Goal: Transaction & Acquisition: Purchase product/service

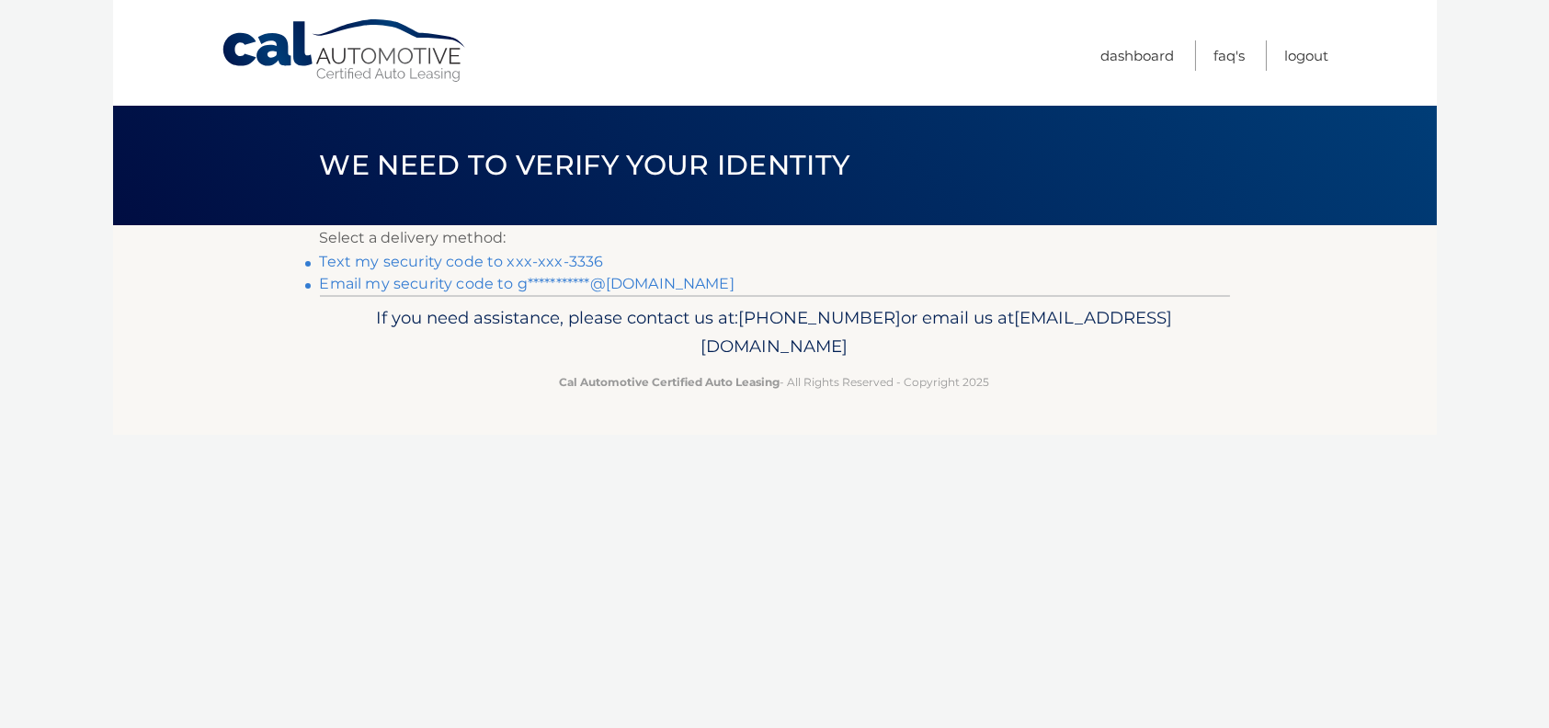
click at [498, 258] on link "Text my security code to xxx-xxx-3336" at bounding box center [462, 261] width 284 height 17
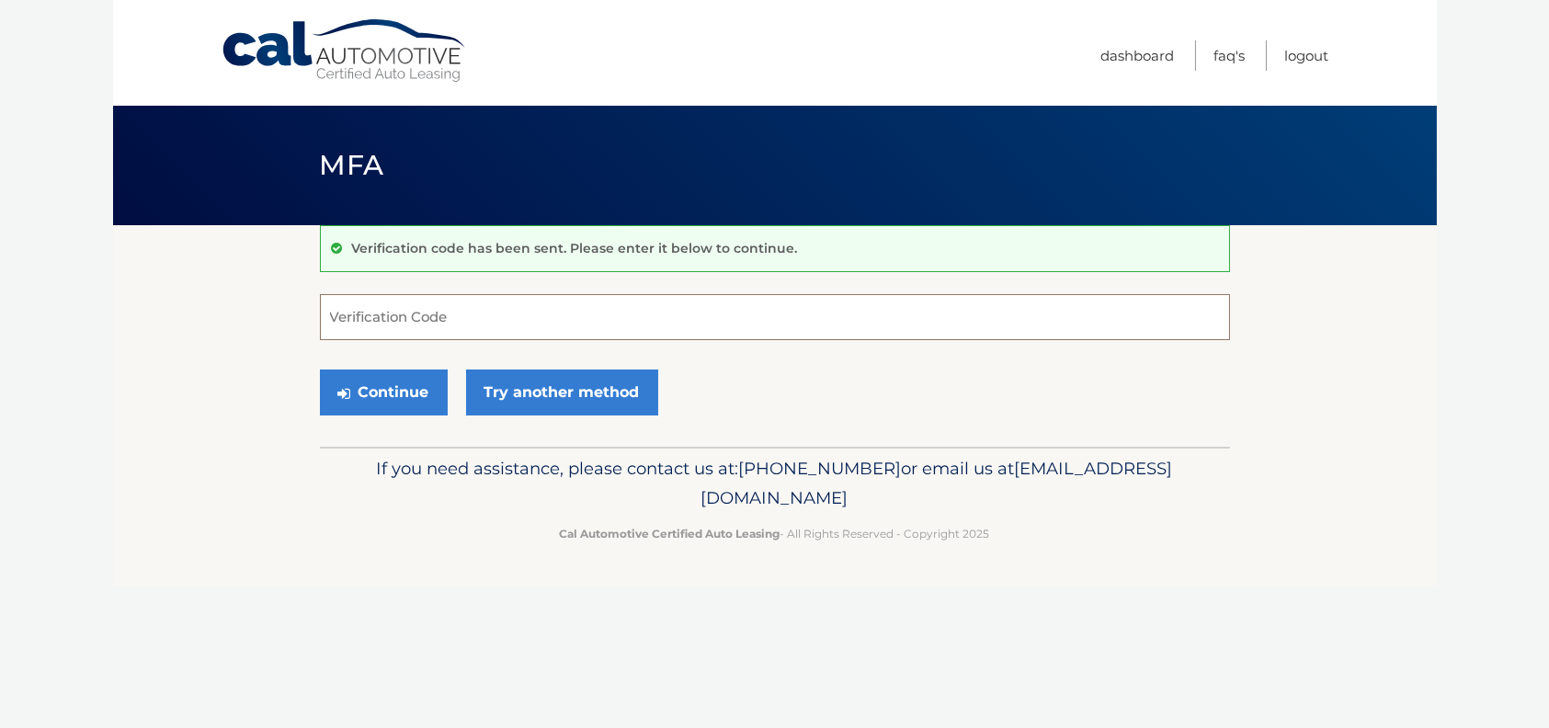
click at [456, 315] on input "Verification Code" at bounding box center [775, 317] width 910 height 46
type input "777078"
click at [385, 397] on button "Continue" at bounding box center [384, 393] width 128 height 46
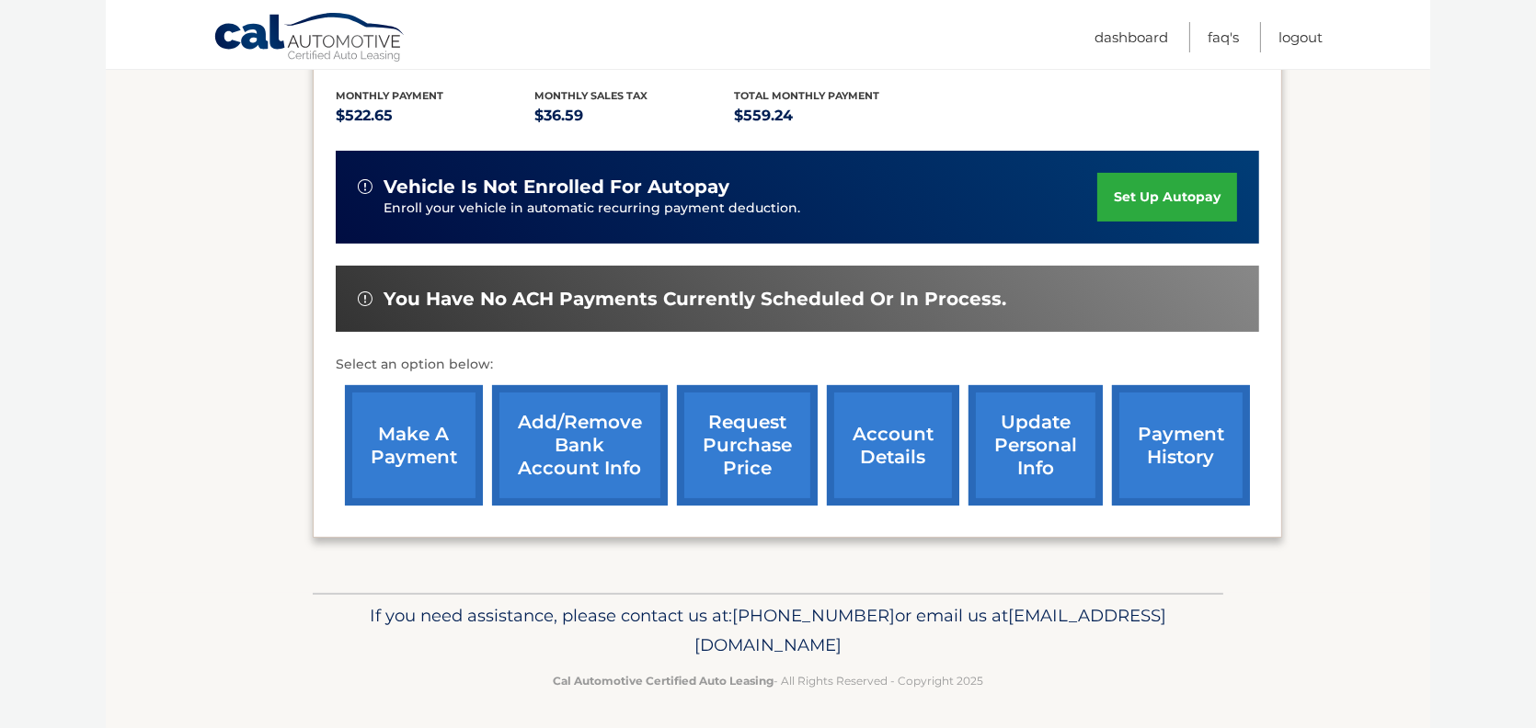
scroll to position [409, 0]
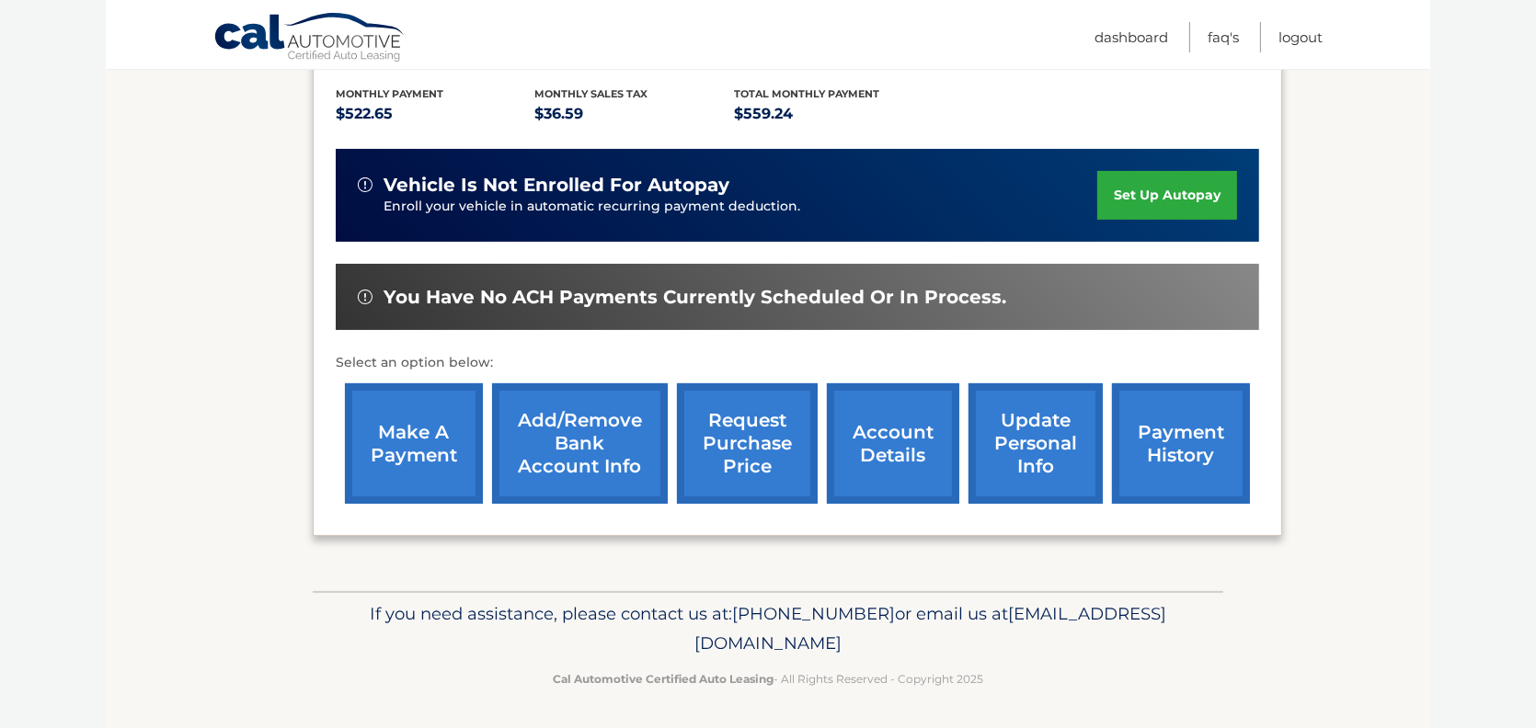
click at [391, 440] on link "make a payment" at bounding box center [414, 443] width 138 height 120
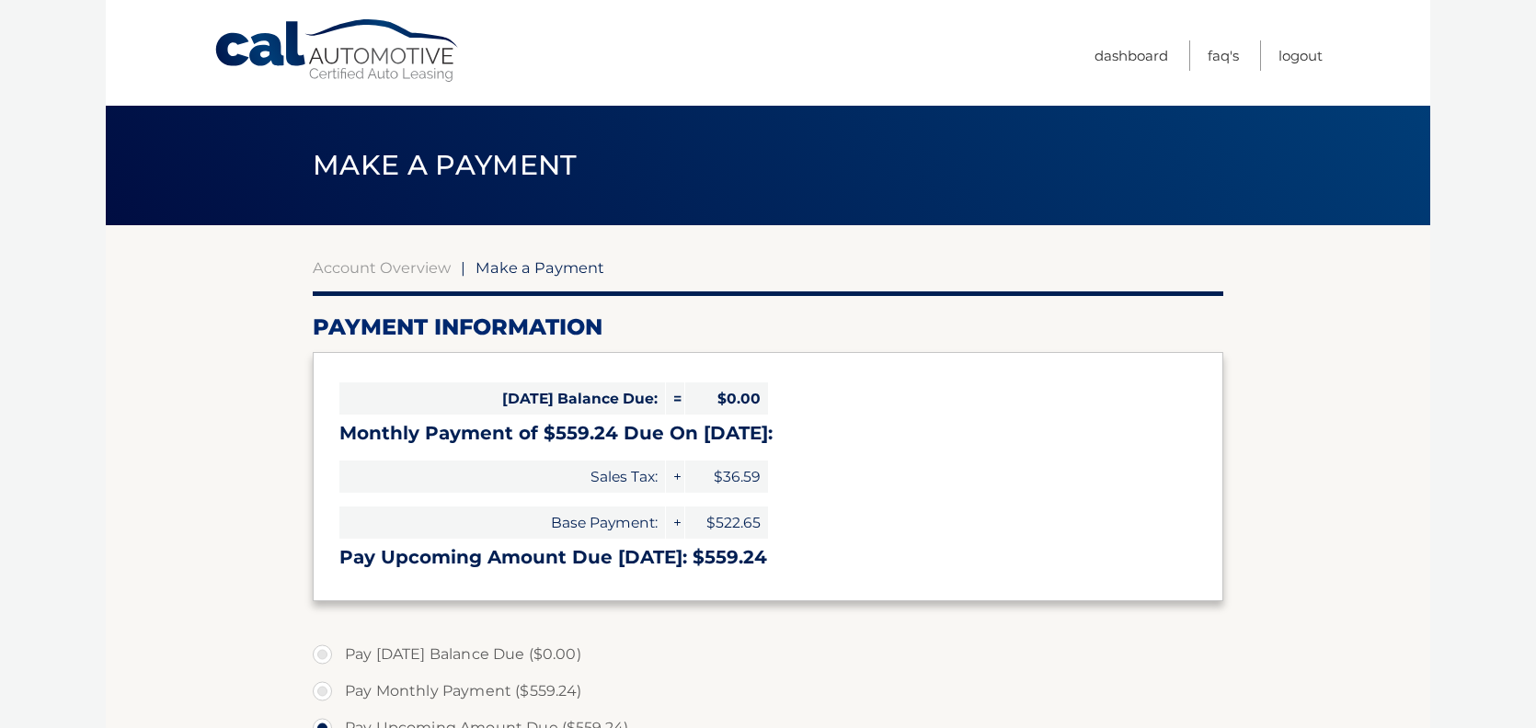
select select "Yzk5NGU5MmUtZTc0Ni00MTMwLTlmMmItNjA4YzYyZTQ3NjJl"
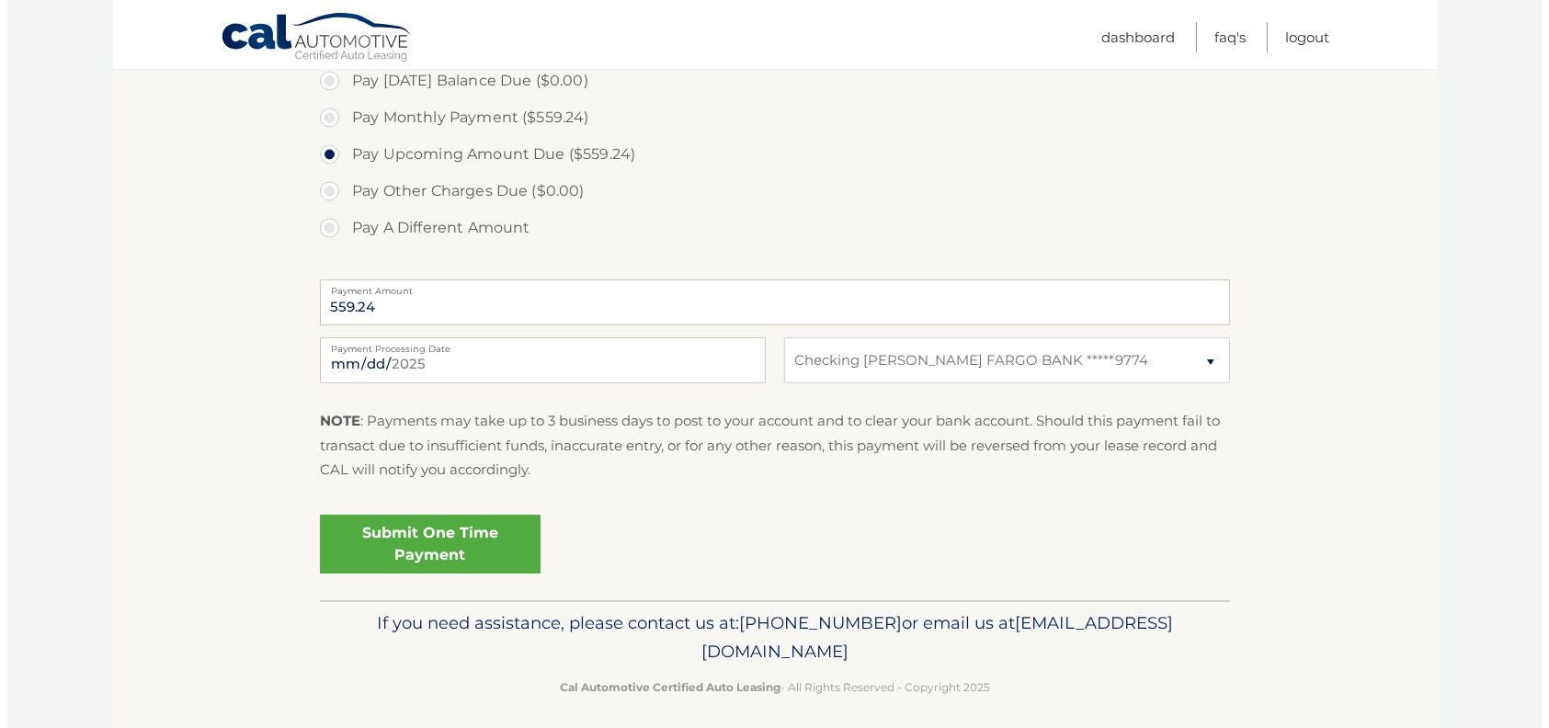
scroll to position [584, 0]
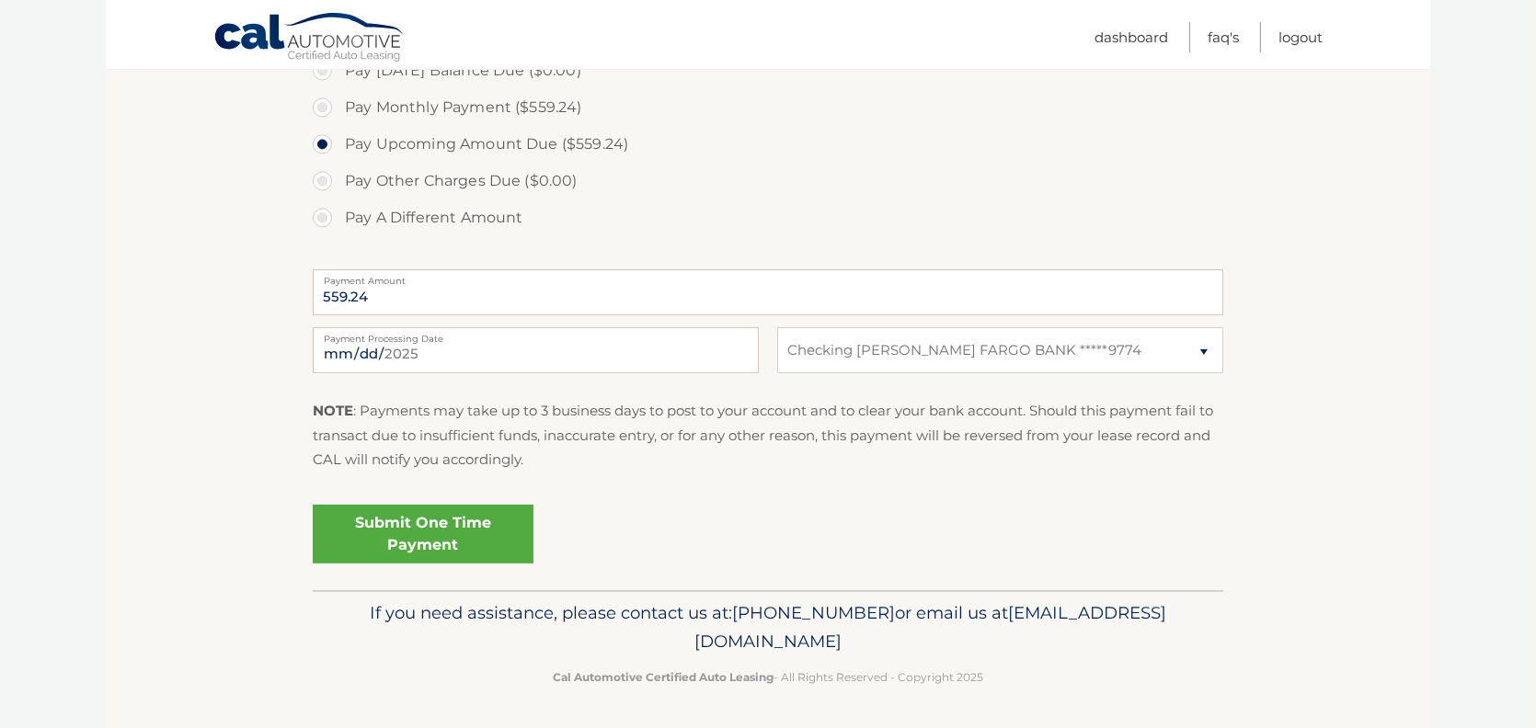
click at [438, 525] on link "Submit One Time Payment" at bounding box center [423, 534] width 221 height 59
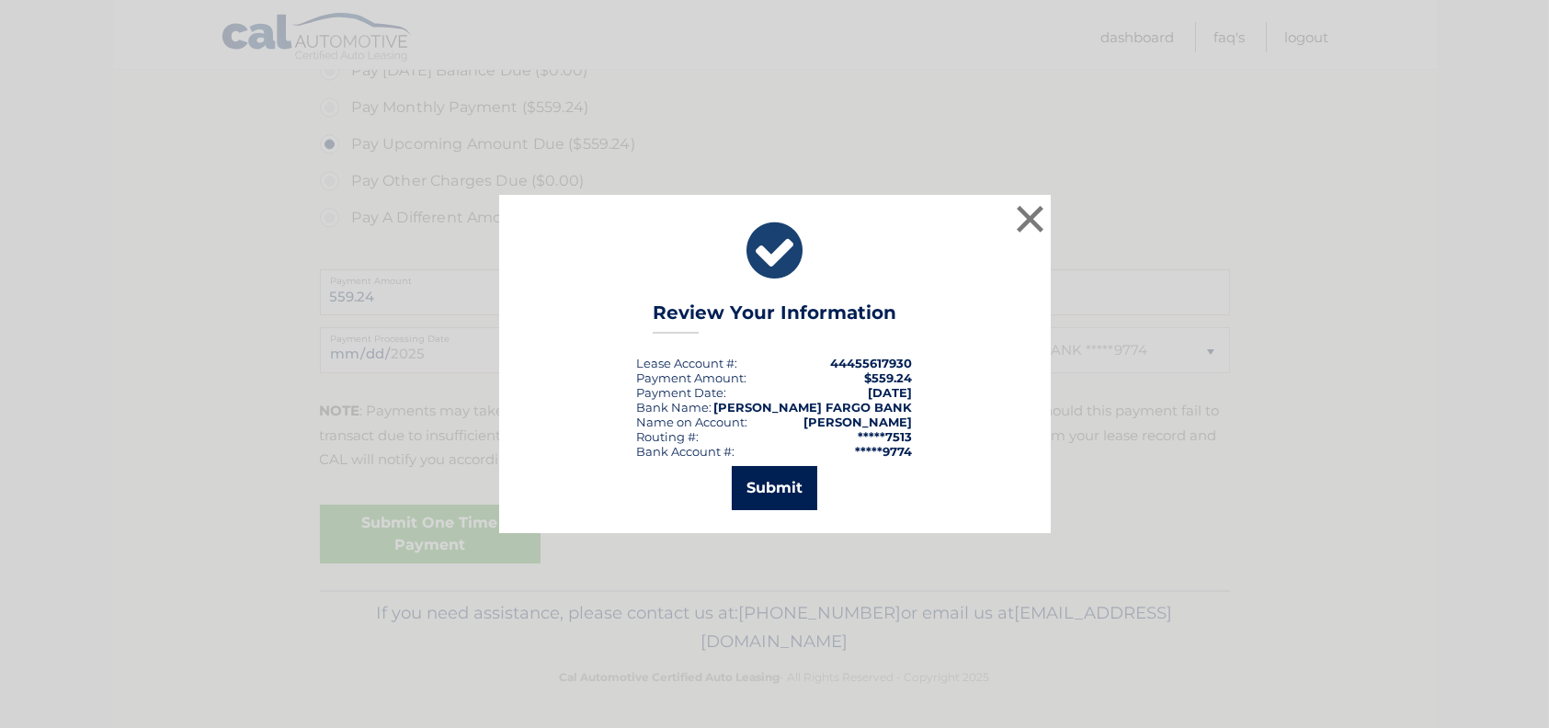
click at [784, 486] on button "Submit" at bounding box center [775, 488] width 86 height 44
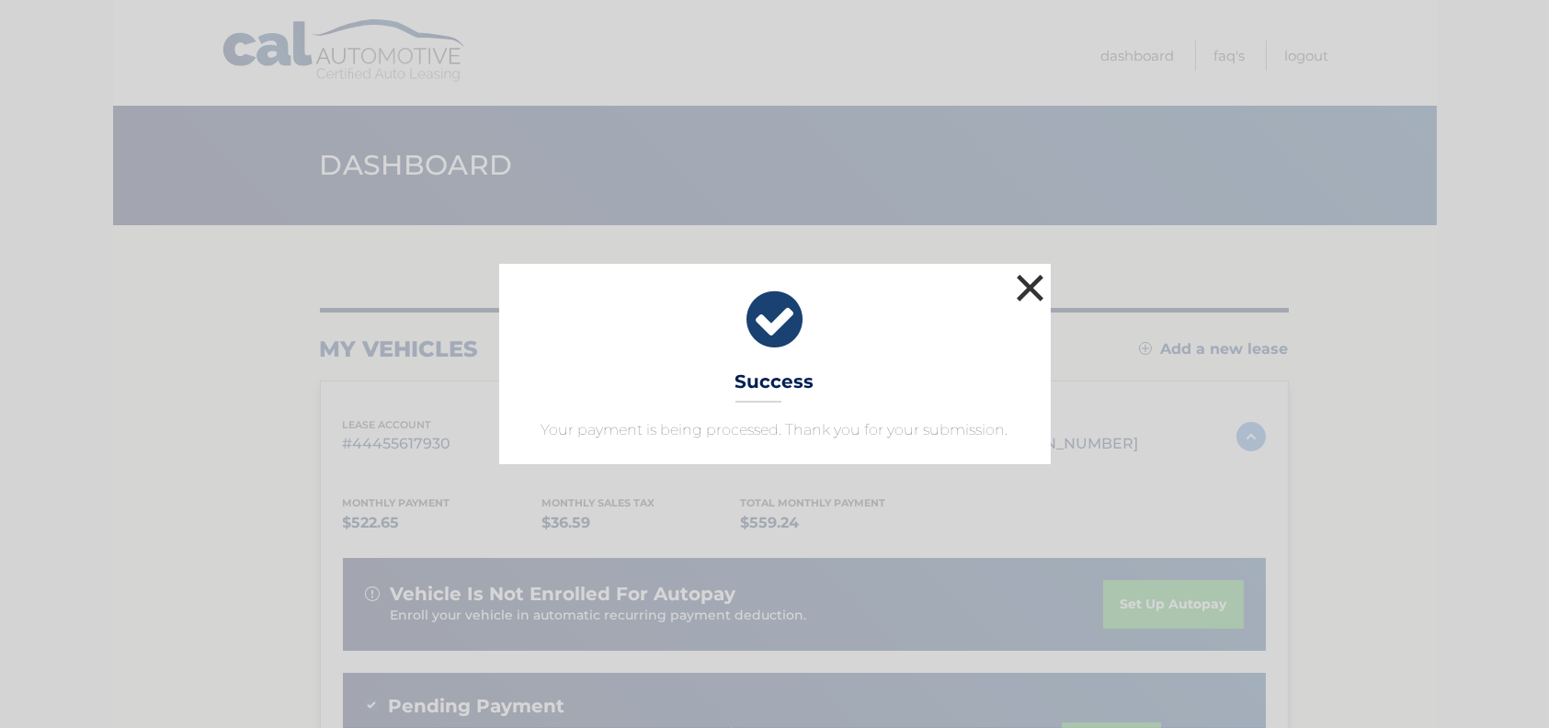
click at [1031, 280] on button "×" at bounding box center [1030, 287] width 37 height 37
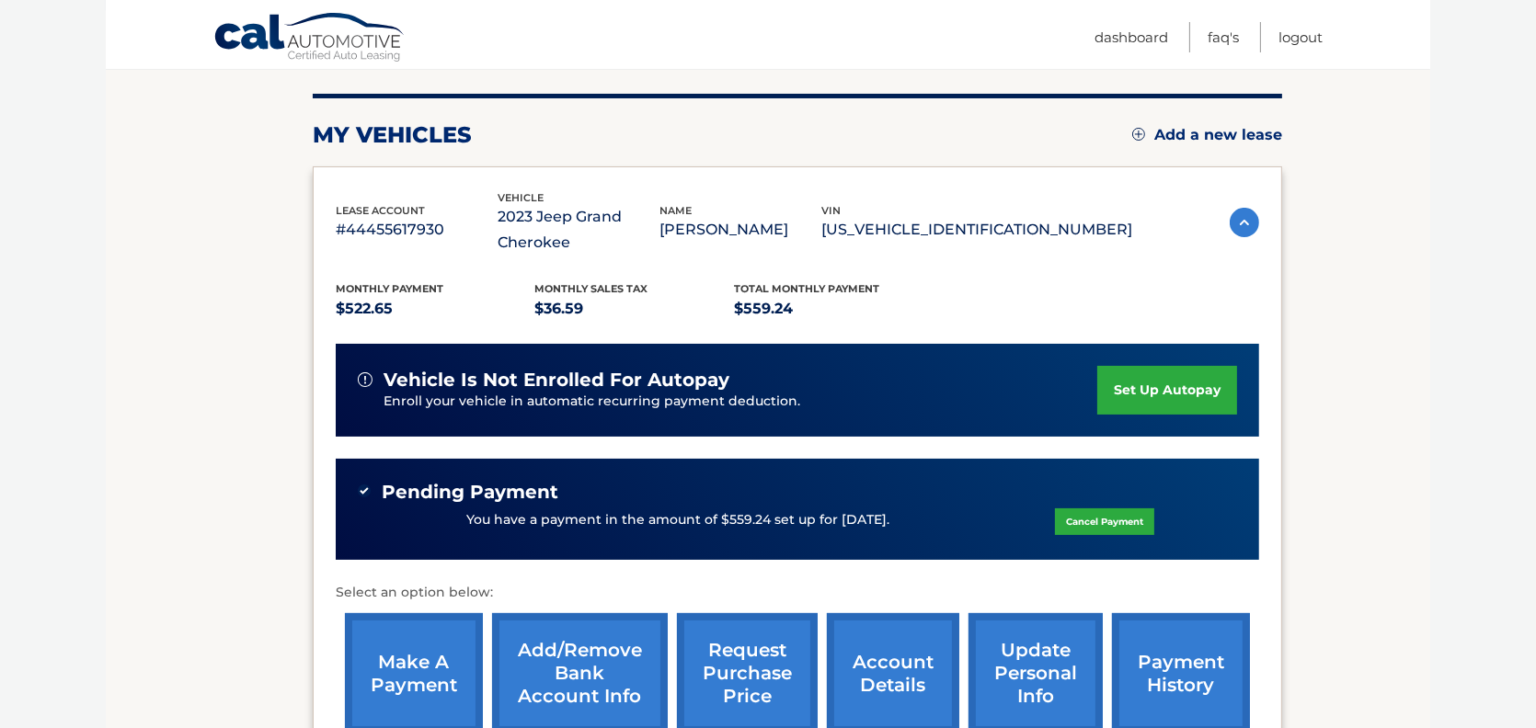
scroll to position [444, 0]
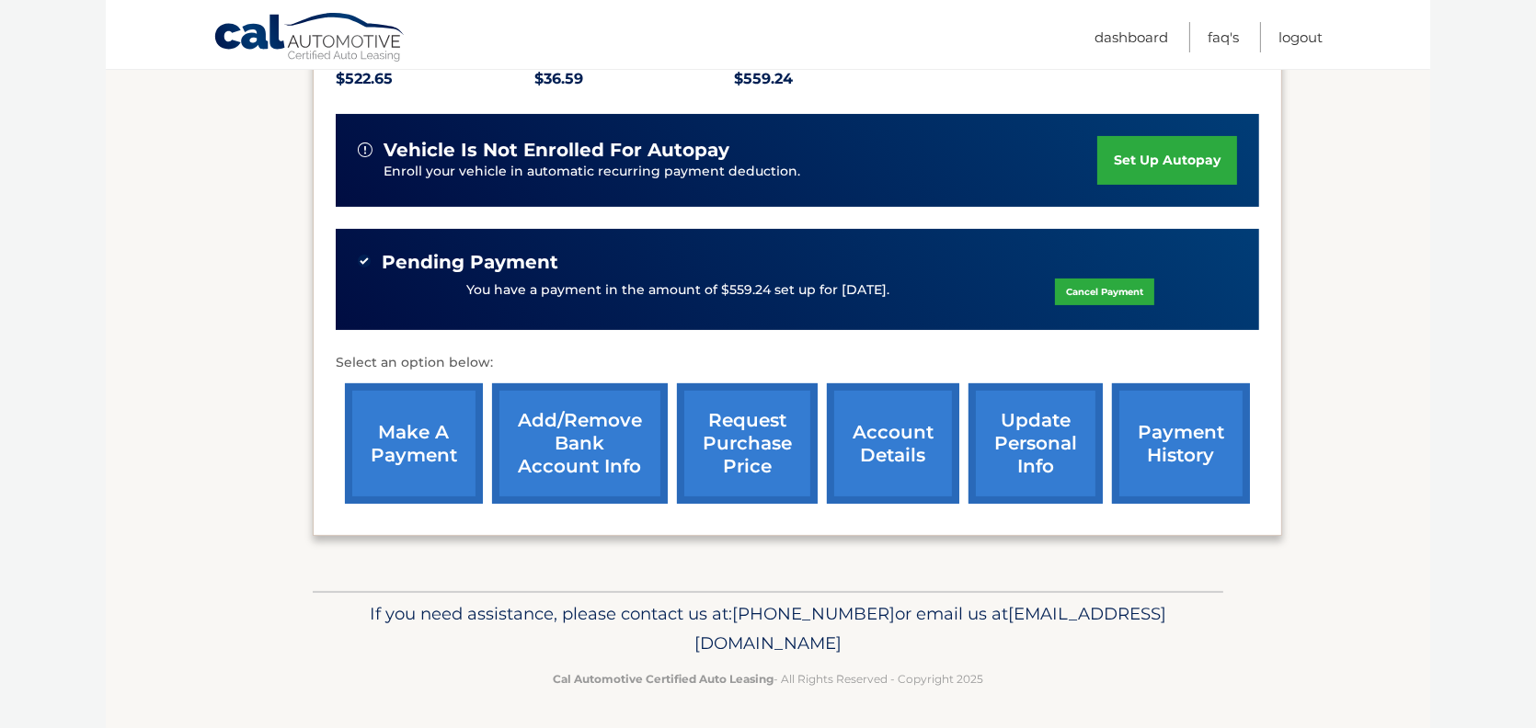
click at [909, 462] on link "account details" at bounding box center [893, 443] width 132 height 120
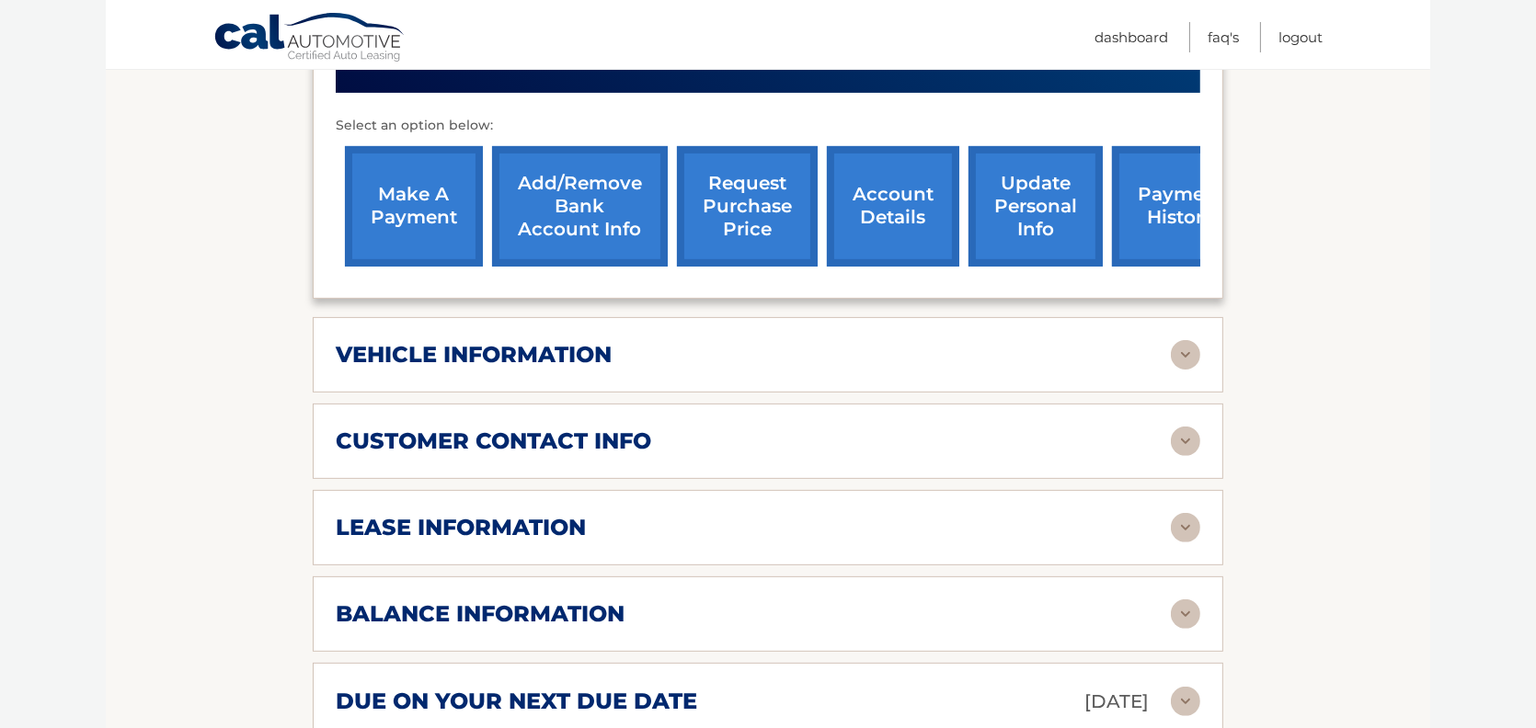
scroll to position [736, 0]
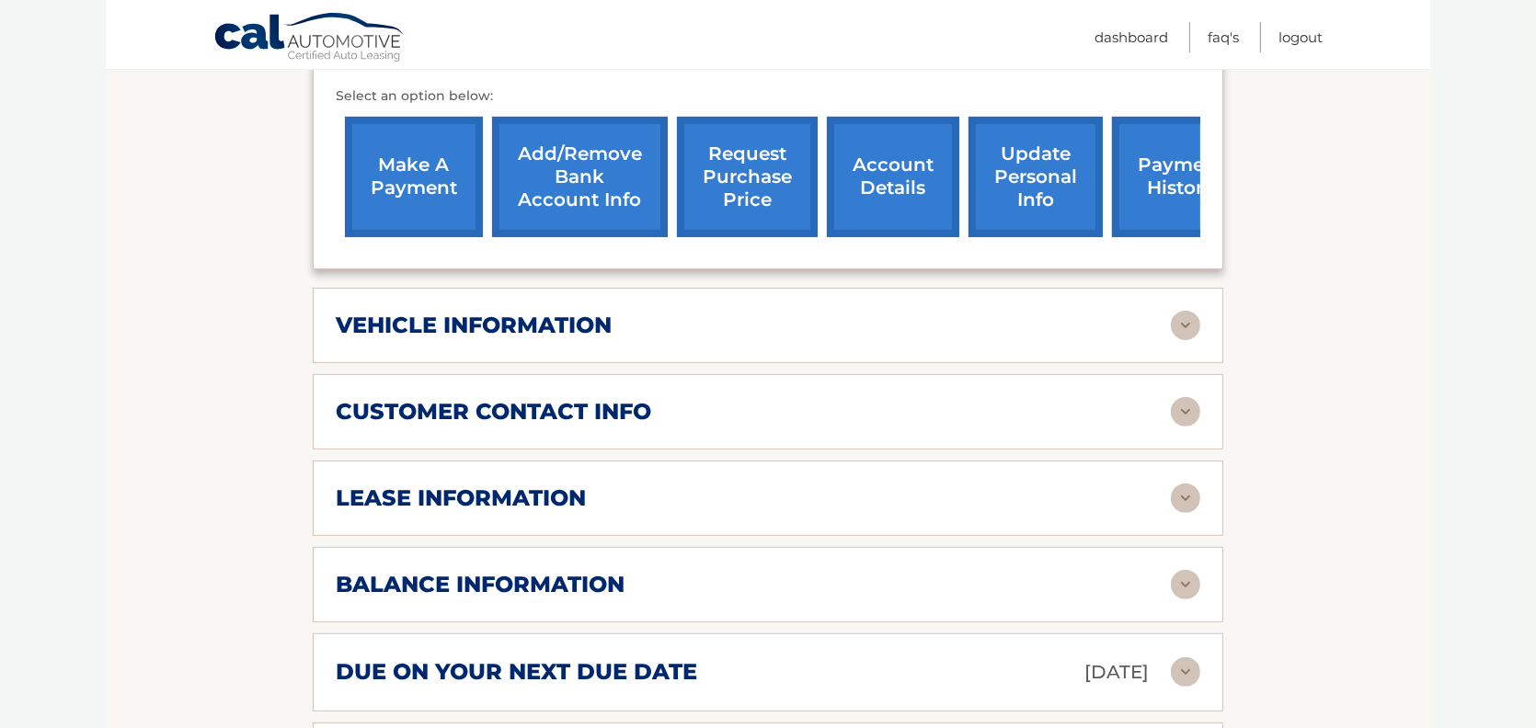
click at [546, 505] on h2 "lease information" at bounding box center [461, 499] width 250 height 28
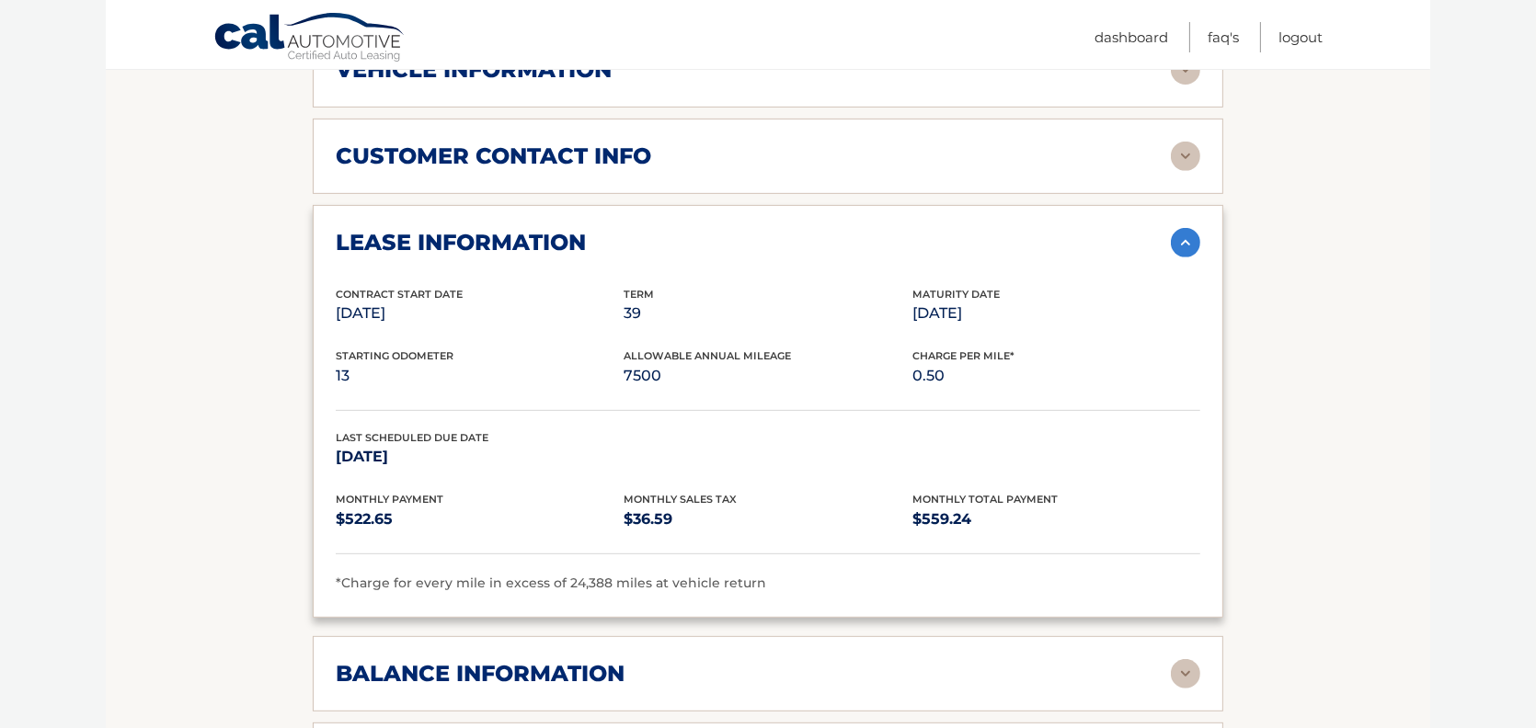
scroll to position [1011, 0]
